Goal: Task Accomplishment & Management: Use online tool/utility

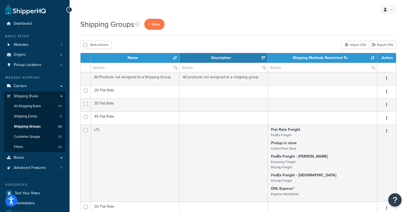
select select "15"
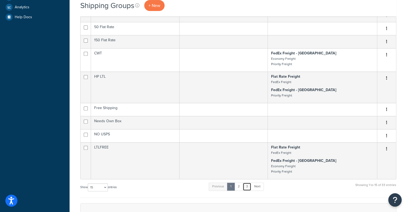
click at [247, 190] on link "3" at bounding box center [247, 186] width 9 height 8
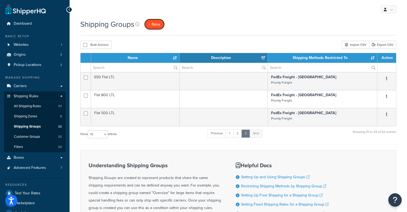
click at [151, 22] on span "+ New" at bounding box center [154, 24] width 12 height 6
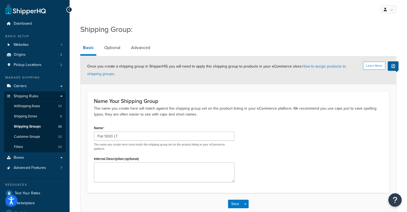
type input "Flat 1000 LTL"
click at [111, 51] on link "Optional" at bounding box center [112, 47] width 21 height 13
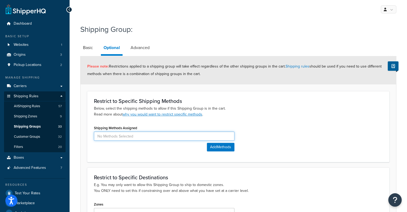
click at [122, 135] on input at bounding box center [164, 135] width 140 height 9
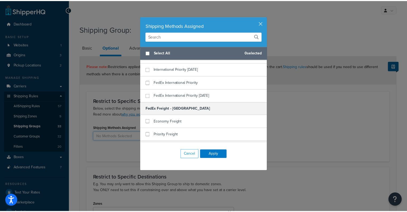
scroll to position [294, 0]
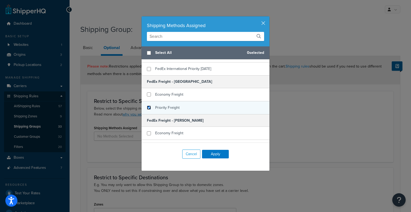
click at [147, 106] on input "checkbox" at bounding box center [149, 107] width 4 height 4
checkbox input "true"
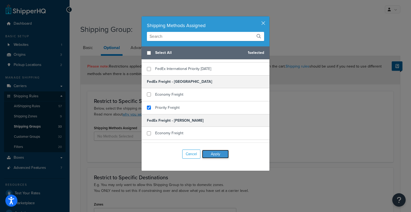
click at [210, 152] on button "Apply" at bounding box center [215, 154] width 27 height 9
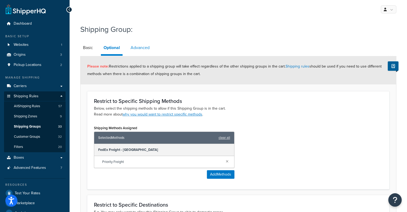
click at [134, 48] on link "Advanced" at bounding box center [140, 47] width 24 height 13
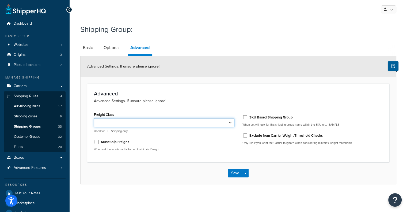
click at [108, 121] on select "50 55 60 65 70 77.5 85 92.5 100 110 125 150 175 200 250 300 400 500" at bounding box center [164, 122] width 140 height 9
click at [97, 139] on div "Must Ship Freight" at bounding box center [164, 141] width 140 height 8
click at [96, 141] on input "Must Ship Freight" at bounding box center [96, 142] width 5 height 4
checkbox input "true"
click at [232, 170] on button "Save" at bounding box center [235, 173] width 14 height 9
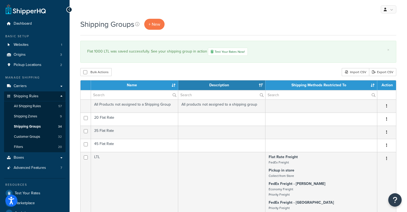
select select "15"
click at [31, 105] on span "All Shipping Rules" at bounding box center [27, 106] width 27 height 5
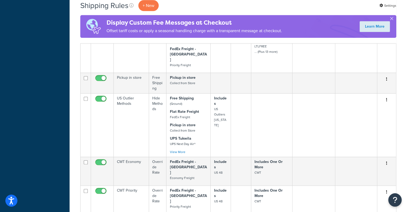
scroll to position [498, 0]
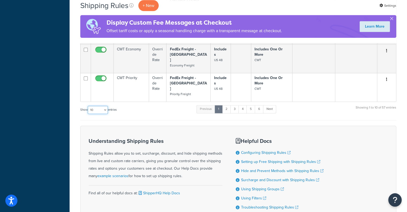
click at [97, 106] on select "10 15 25 50 100 1000" at bounding box center [98, 110] width 20 height 8
select select "1000"
click at [88, 106] on select "10 15 25 50 100 1000" at bounding box center [98, 110] width 20 height 8
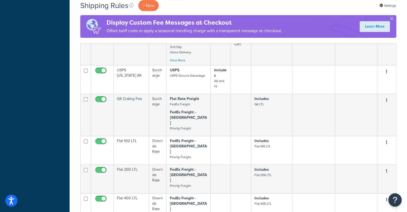
scroll to position [2376, 0]
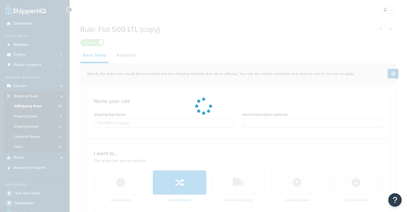
select select "SHIPPING_GROUP"
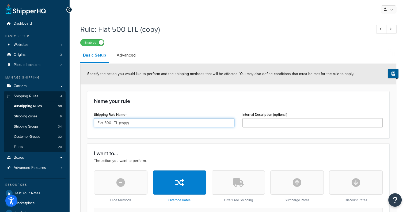
click at [138, 123] on input "Flat 500 LTL (copy)" at bounding box center [164, 122] width 140 height 9
click at [105, 121] on input "Flat 500 LTL (copy)" at bounding box center [164, 122] width 140 height 9
click at [149, 119] on input "Flat 1000 LTL (copy)" at bounding box center [164, 122] width 140 height 9
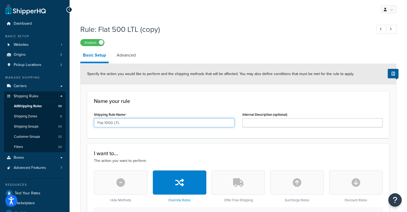
click at [114, 120] on input "Flat 1000 LTL" at bounding box center [164, 122] width 140 height 9
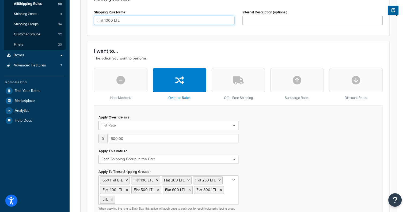
scroll to position [134, 0]
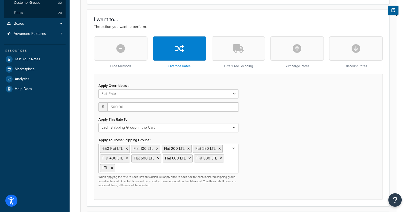
type input "Flat 1000 LTL"
drag, startPoint x: 116, startPoint y: 106, endPoint x: 87, endPoint y: 104, distance: 29.5
click at [87, 104] on form "Specify the action you would like to perform and the shipping methods that will…" at bounding box center [238, 175] width 315 height 491
type input "1000"
click at [128, 169] on input "Apply To These Shipping Groups" at bounding box center [139, 168] width 47 height 6
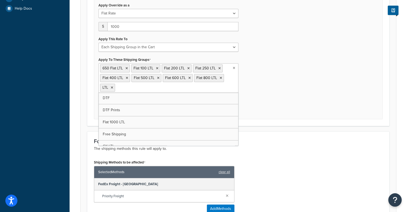
scroll to position [107, 0]
click at [274, 127] on form "Specify the action you would like to perform and the shipping methods that will…" at bounding box center [238, 94] width 315 height 491
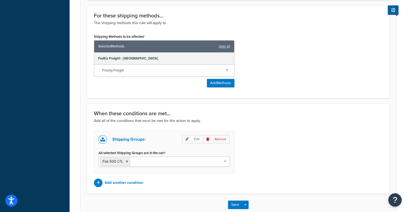
scroll to position [369, 0]
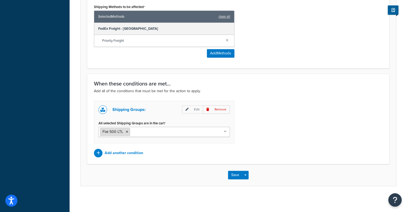
click at [127, 130] on icon at bounding box center [127, 131] width 2 height 3
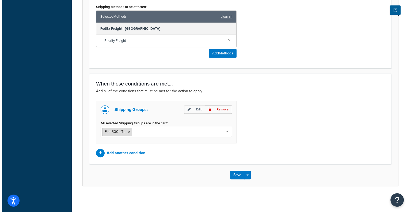
scroll to position [322, 0]
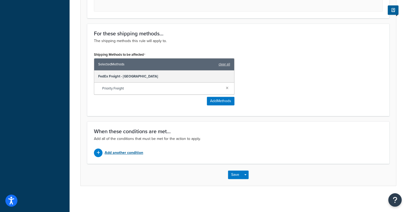
click at [108, 149] on p "Add another condition" at bounding box center [124, 152] width 39 height 7
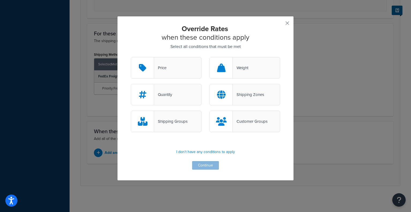
click at [167, 117] on div "Shipping Groups" at bounding box center [166, 120] width 71 height 21
click at [0, 0] on input "Shipping Groups" at bounding box center [0, 0] width 0 height 0
click at [203, 162] on button "Continue" at bounding box center [205, 165] width 27 height 9
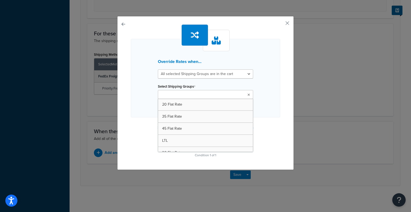
click at [184, 94] on input "Select Shipping Groups" at bounding box center [182, 95] width 47 height 6
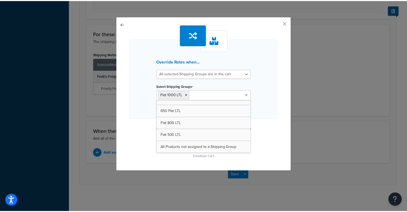
scroll to position [342, 0]
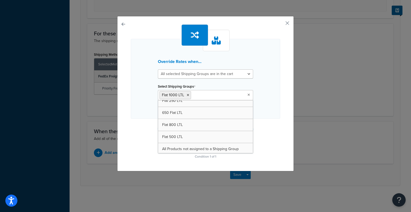
click at [274, 98] on div "Override Rates when... All selected Shipping Groups are in the cart Any selecte…" at bounding box center [205, 79] width 149 height 80
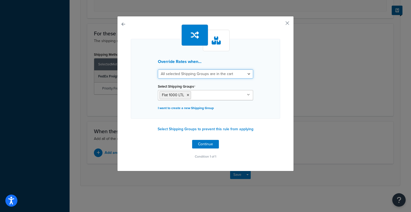
click at [210, 75] on select "All selected Shipping Groups are in the cart Any selected Shipping Groups are i…" at bounding box center [205, 73] width 95 height 9
select select "any"
click at [158, 69] on select "All selected Shipping Groups are in the cart Any selected Shipping Groups are i…" at bounding box center [205, 73] width 95 height 9
click at [206, 146] on button "Continue" at bounding box center [205, 144] width 27 height 9
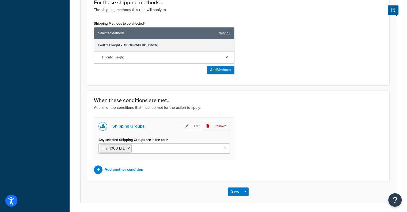
scroll to position [369, 0]
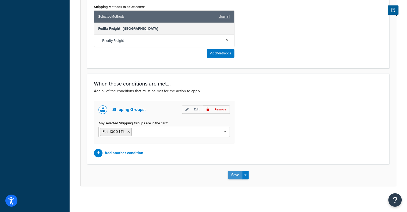
click at [233, 172] on button "Save" at bounding box center [235, 174] width 14 height 9
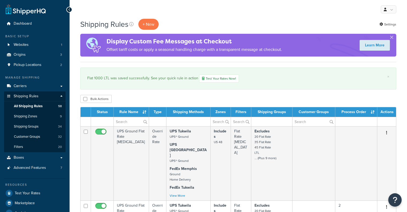
select select "1000"
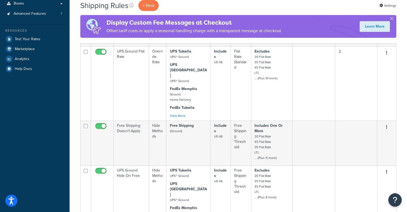
scroll to position [263, 0]
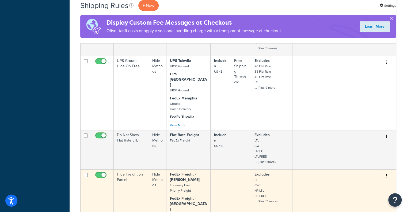
click at [385, 171] on button "button" at bounding box center [386, 175] width 7 height 9
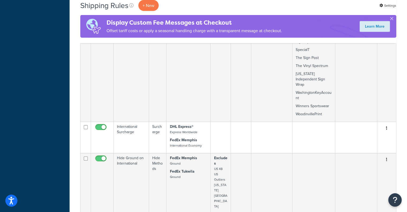
scroll to position [1553, 0]
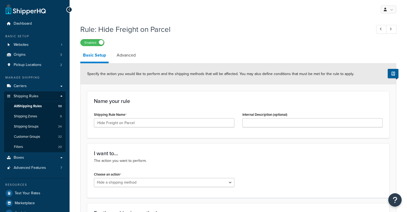
select select "HIDE"
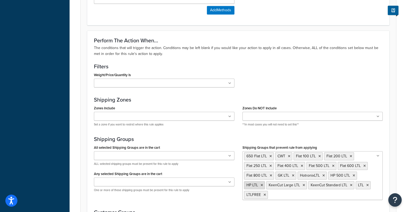
scroll to position [348, 0]
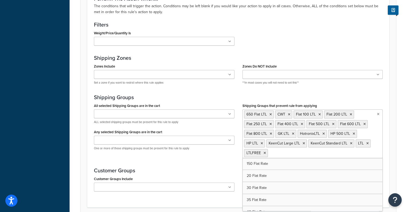
click at [296, 151] on input "Shipping Groups that prevent rule from applying" at bounding box center [292, 153] width 47 height 6
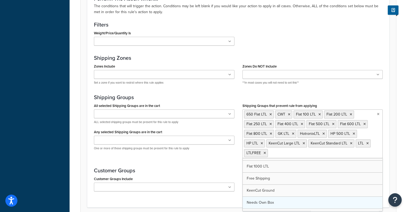
scroll to position [109, 0]
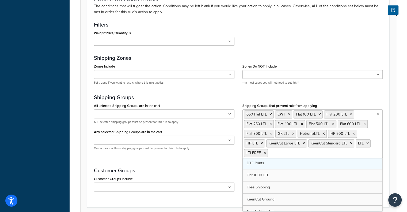
drag, startPoint x: 264, startPoint y: 175, endPoint x: 260, endPoint y: 175, distance: 4.3
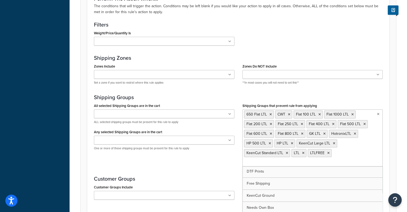
click at [210, 175] on h3 "Customer Groups" at bounding box center [238, 178] width 289 height 6
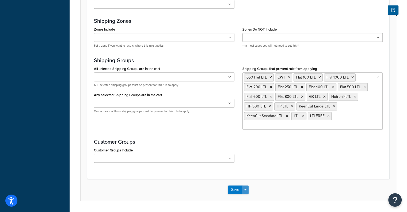
scroll to position [399, 0]
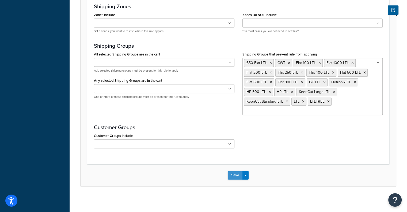
click at [231, 177] on button "Save" at bounding box center [235, 175] width 14 height 9
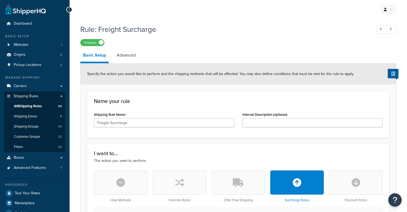
select select "PERCENTAGE"
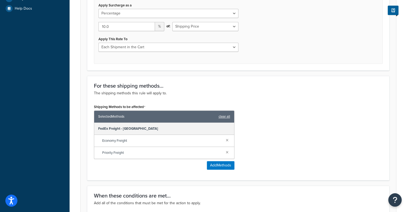
scroll to position [321, 0]
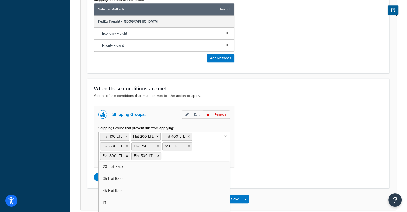
click at [192, 155] on input "Shipping Groups that prevent rule from applying" at bounding box center [186, 155] width 47 height 6
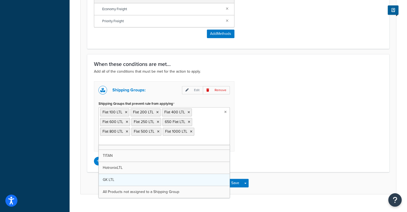
scroll to position [246, 0]
click at [299, 149] on div "Shipping Groups: Edit Remove Shipping Groups that prevent rule from applying Fl…" at bounding box center [238, 123] width 297 height 84
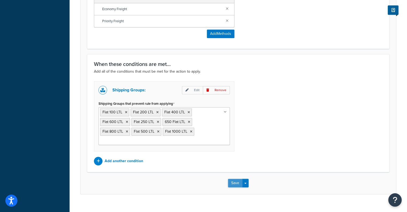
click at [230, 182] on button "Save" at bounding box center [235, 182] width 14 height 9
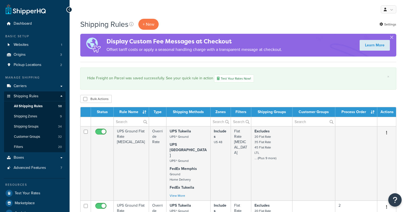
select select "1000"
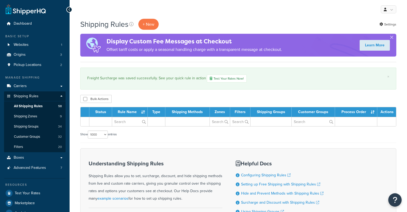
select select "1000"
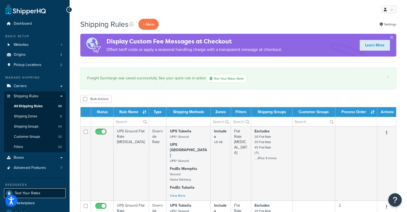
click at [25, 189] on link "Test Your Rates" at bounding box center [35, 193] width 62 height 10
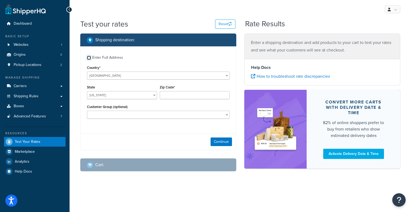
click at [87, 57] on input "Enter Full Address" at bounding box center [89, 58] width 4 height 4
checkbox input "true"
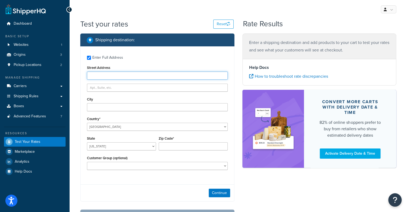
click at [117, 78] on input "Street Address" at bounding box center [157, 75] width 141 height 8
type input "[STREET_ADDRESS]"
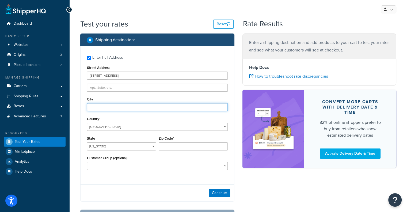
type input "[GEOGRAPHIC_DATA]"
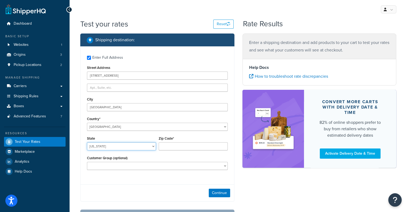
select select "WA"
type input "98077"
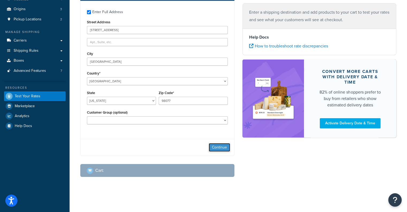
click at [222, 147] on button "Continue" at bounding box center [219, 147] width 21 height 9
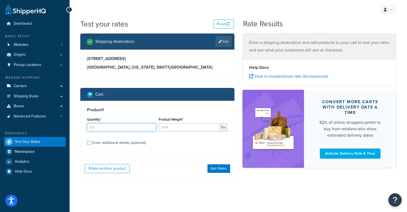
click at [111, 125] on input "Quantity*" at bounding box center [121, 127] width 69 height 8
type input "1"
type input "200"
click at [90, 141] on input "Enter additional details (optional)" at bounding box center [89, 143] width 4 height 4
checkbox input "true"
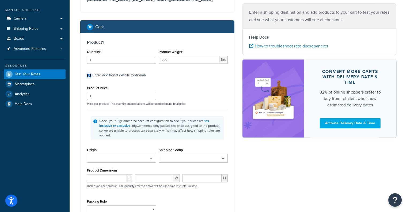
scroll to position [80, 0]
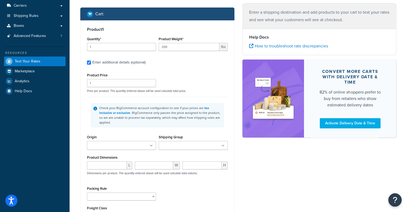
click at [184, 143] on input "Shipping Group" at bounding box center [183, 146] width 47 height 6
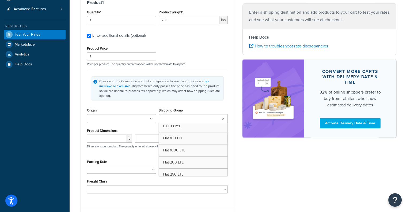
scroll to position [128, 0]
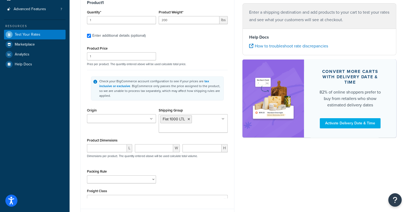
click at [247, 158] on div "Shipping destination : Edit [STREET_ADDRESS][US_STATE] Cart : Product 1 Quantit…" at bounding box center [238, 80] width 324 height 308
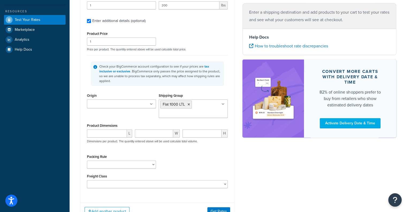
scroll to position [134, 0]
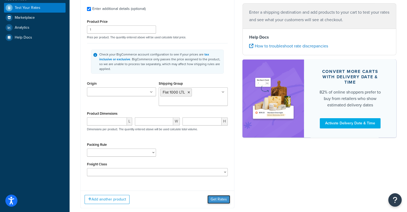
click at [217, 195] on button "Get Rates" at bounding box center [218, 199] width 23 height 9
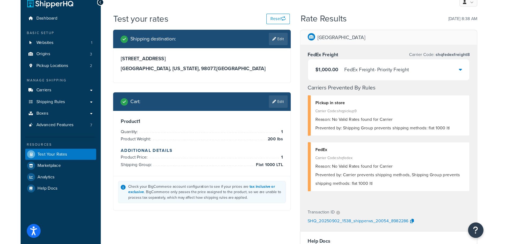
scroll to position [0, 0]
